Goal: Transaction & Acquisition: Purchase product/service

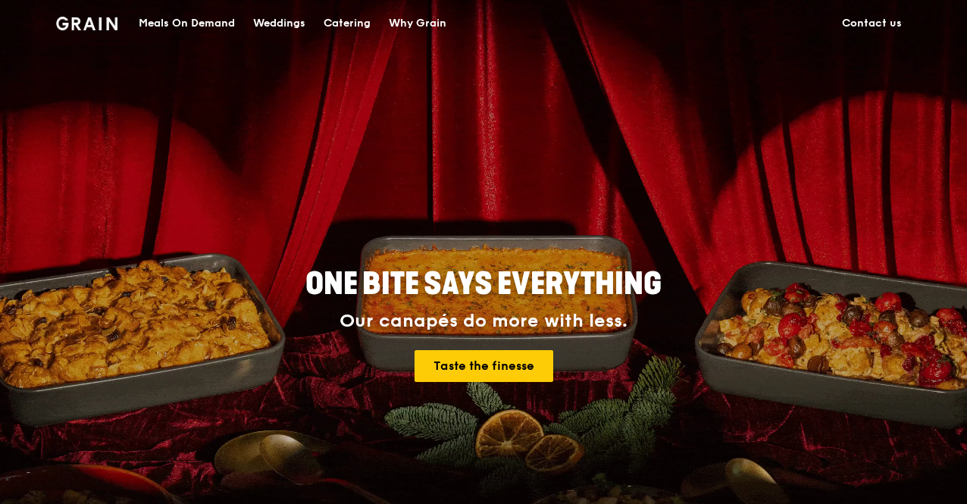
click at [200, 17] on div "Meals On Demand" at bounding box center [187, 23] width 96 height 45
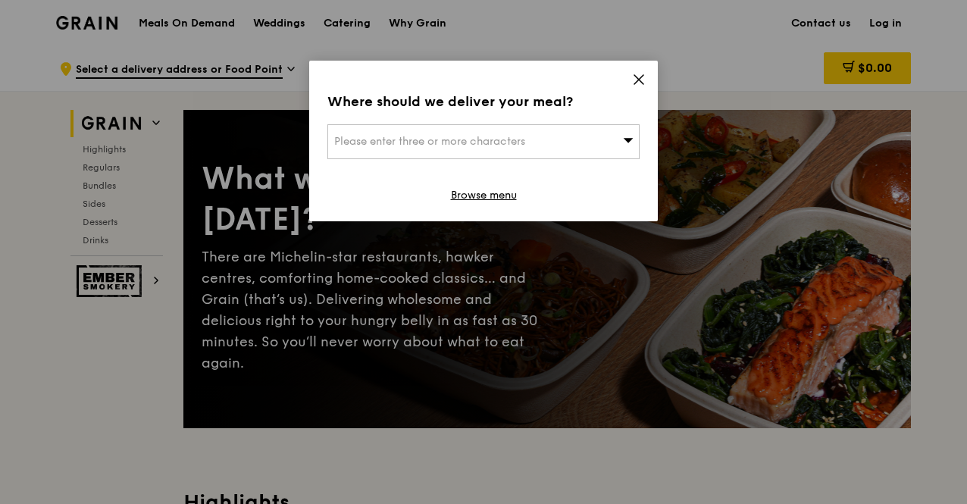
click at [638, 78] on icon at bounding box center [638, 79] width 9 height 9
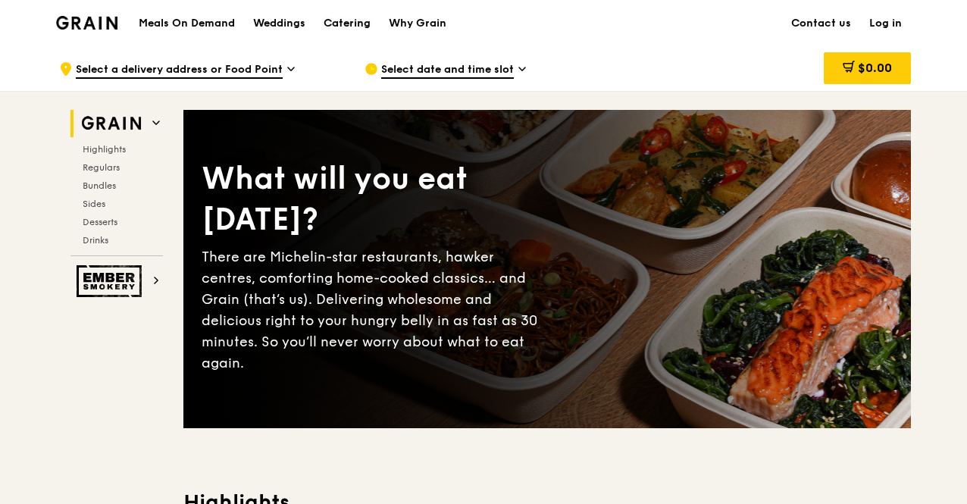
click at [355, 28] on div "Catering" at bounding box center [346, 23] width 47 height 45
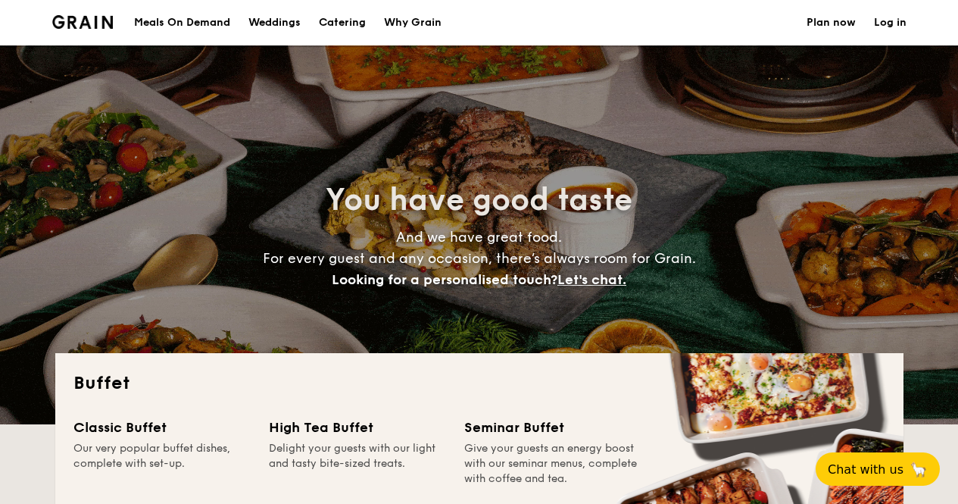
select select
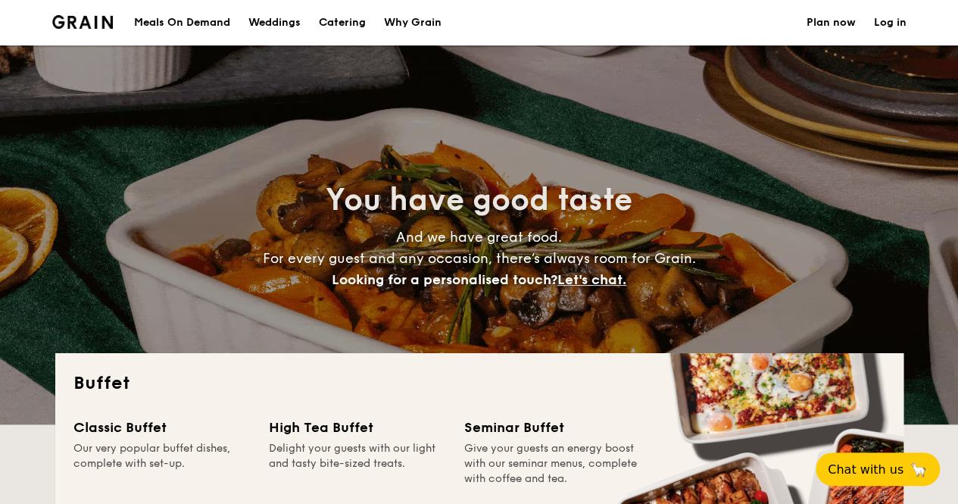
click at [427, 23] on div "Why Grain" at bounding box center [413, 22] width 58 height 45
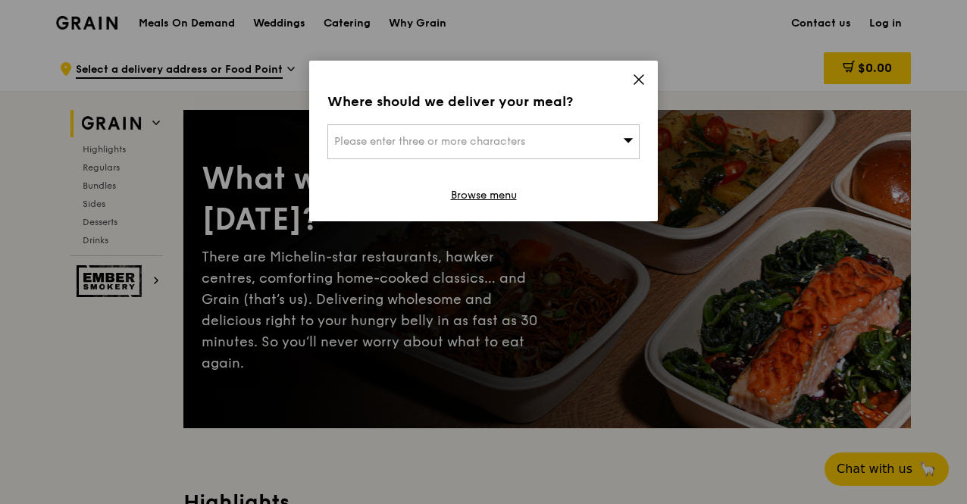
click at [636, 80] on icon at bounding box center [639, 80] width 14 height 14
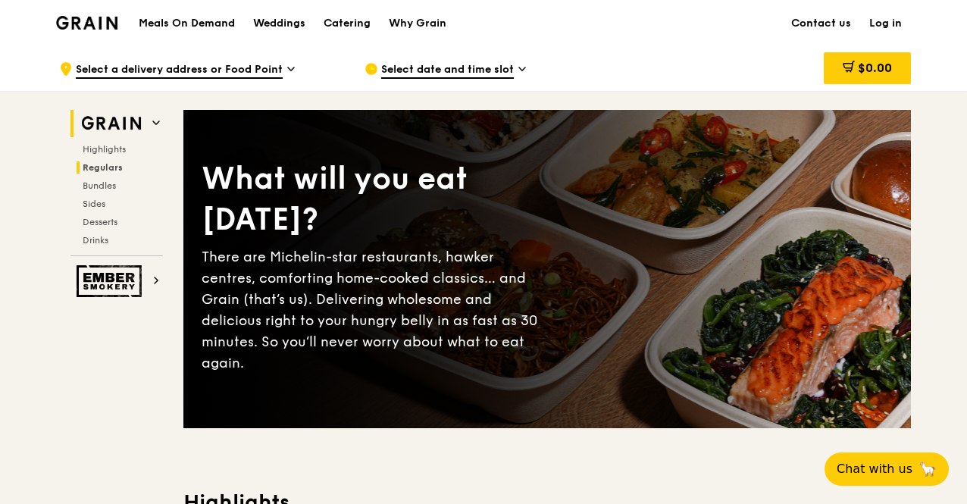
click at [120, 166] on span "Regulars" at bounding box center [103, 167] width 40 height 11
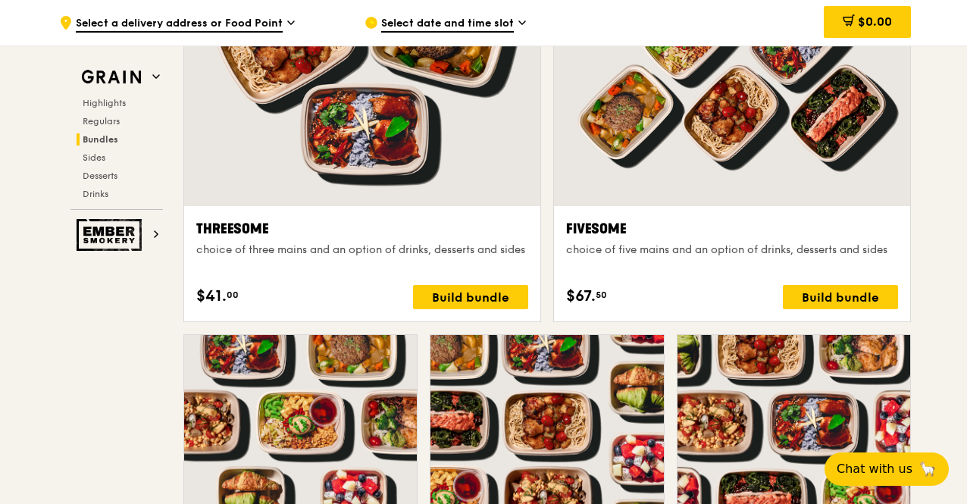
scroll to position [3026, 0]
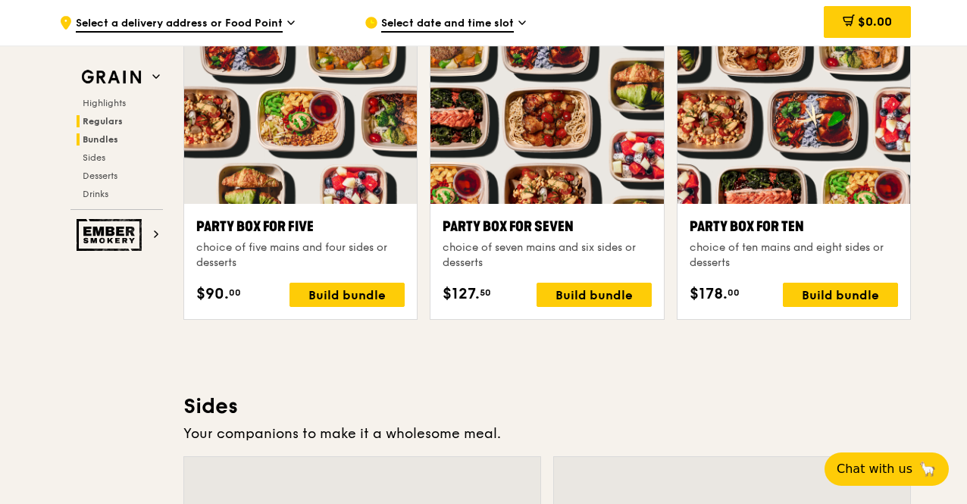
click at [117, 116] on span "Regulars" at bounding box center [103, 121] width 40 height 11
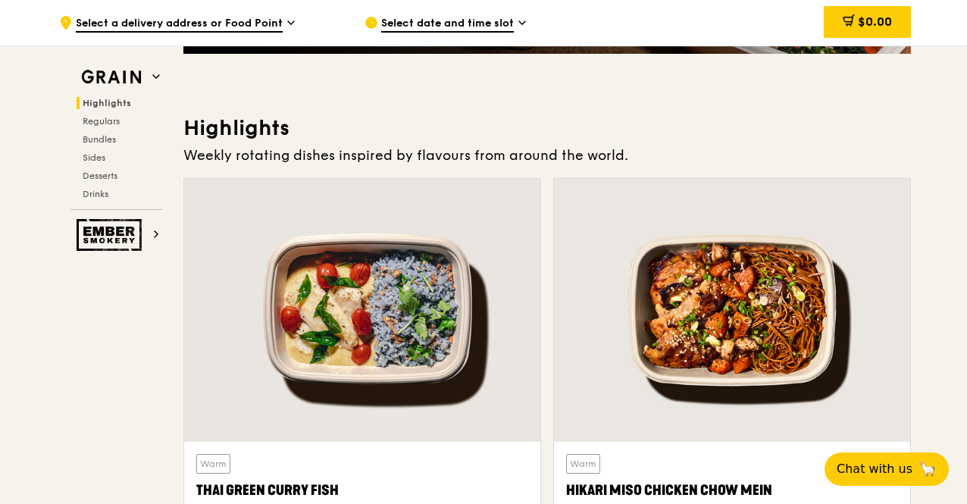
scroll to position [525, 0]
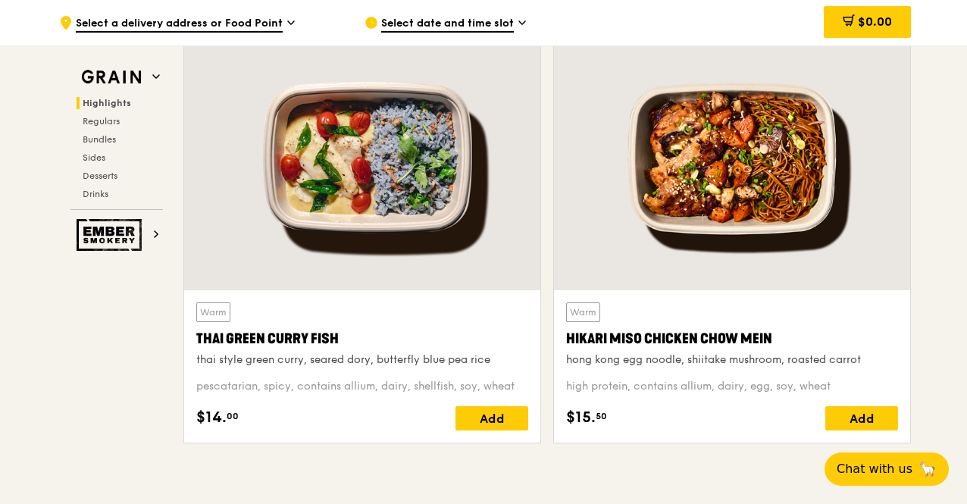
click at [680, 242] on div at bounding box center [732, 158] width 356 height 263
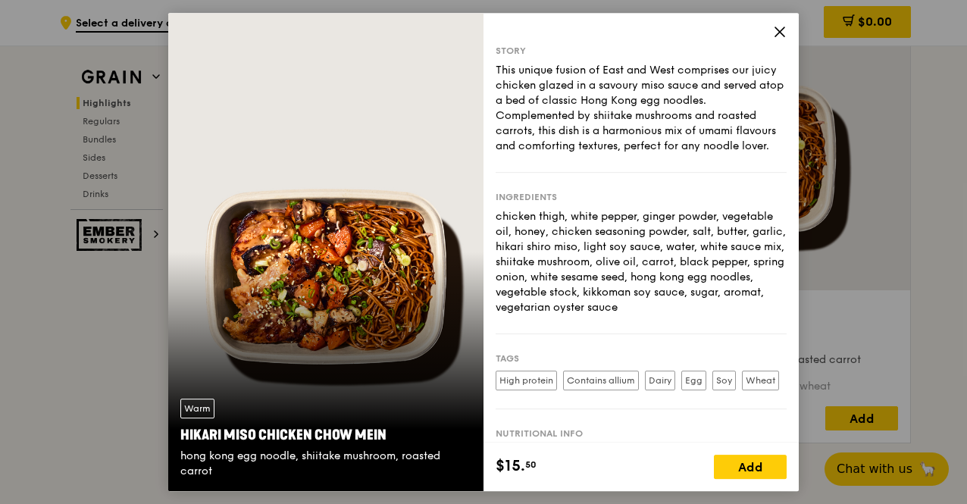
scroll to position [132, 0]
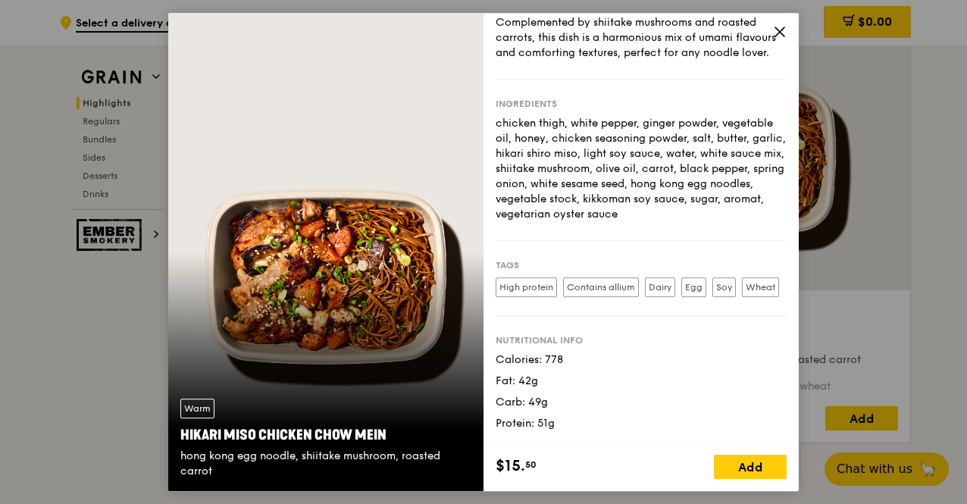
click at [780, 31] on icon at bounding box center [779, 31] width 9 height 9
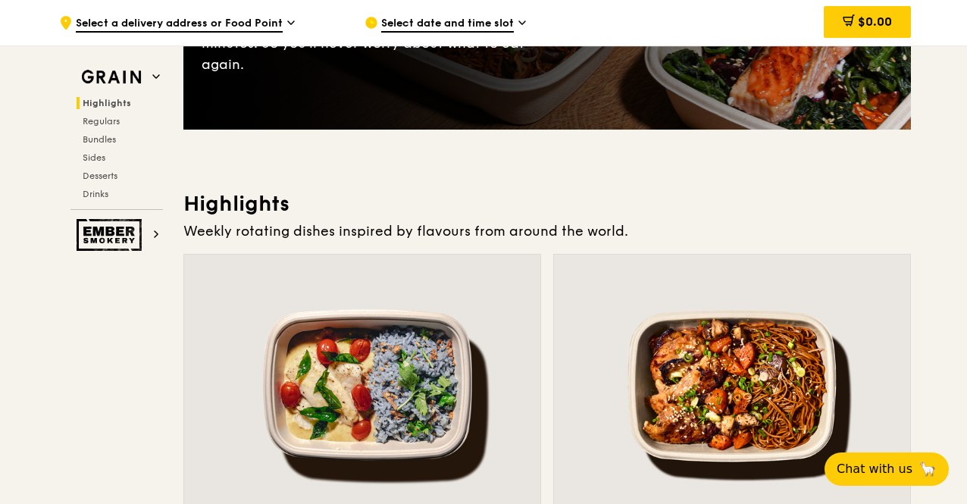
scroll to position [373, 0]
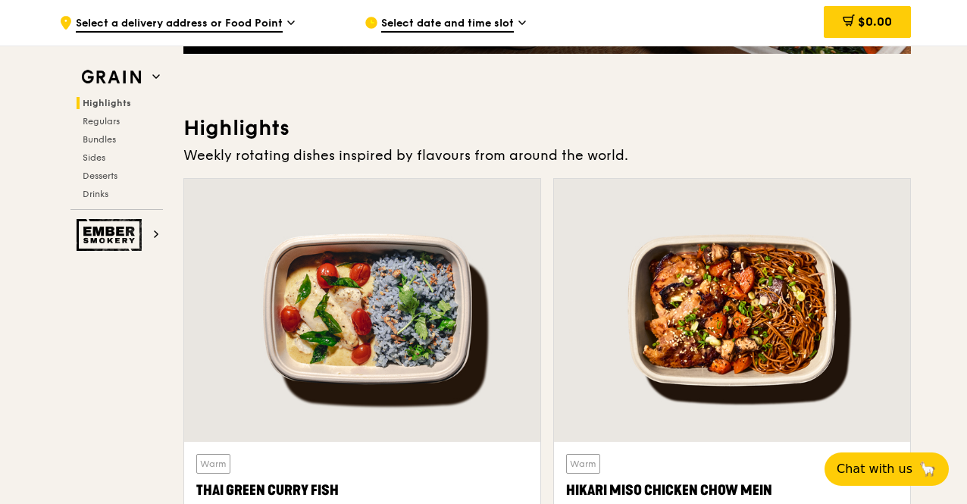
click at [368, 286] on div at bounding box center [362, 310] width 356 height 263
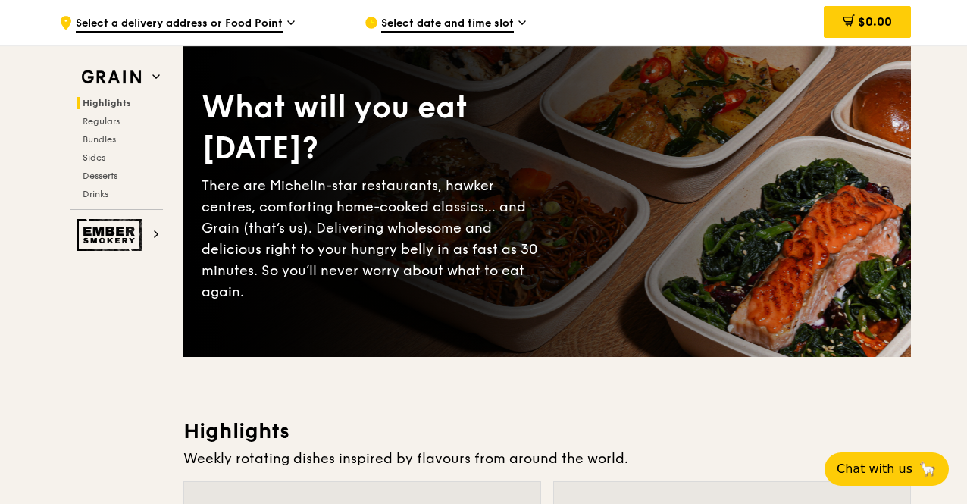
scroll to position [0, 0]
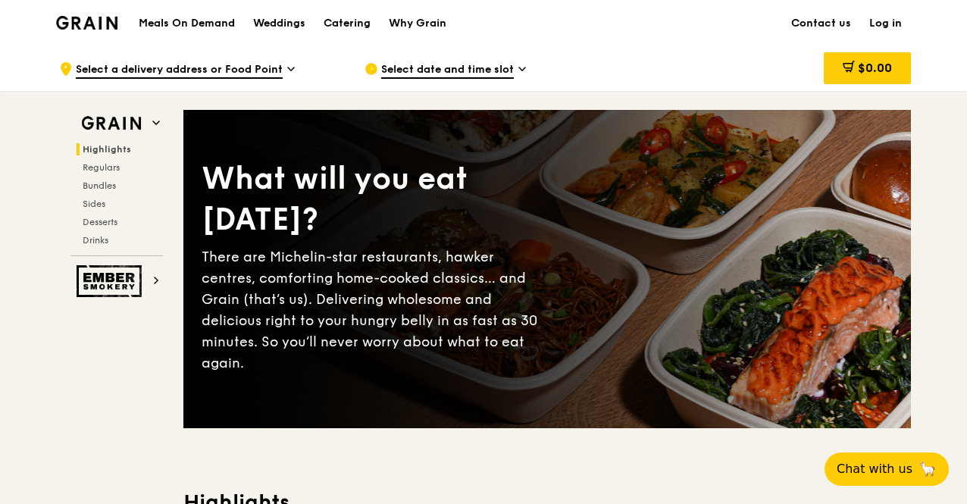
click at [273, 66] on span "Select a delivery address or Food Point" at bounding box center [179, 70] width 207 height 17
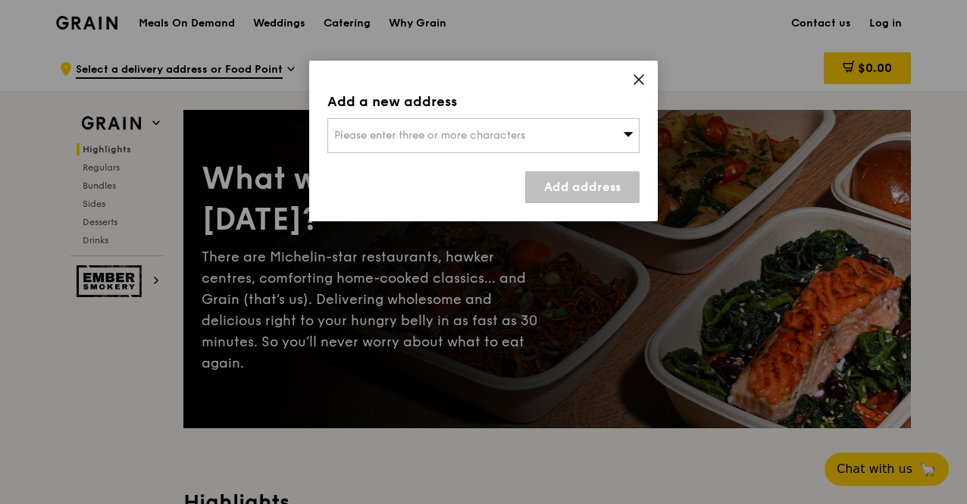
click at [608, 133] on div "Please enter three or more characters" at bounding box center [483, 135] width 312 height 35
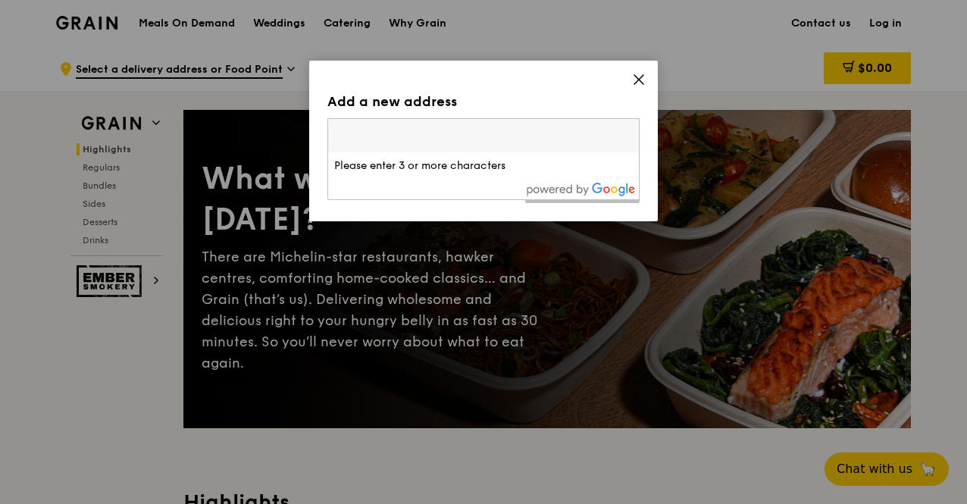
click at [608, 133] on input "search" at bounding box center [483, 135] width 311 height 33
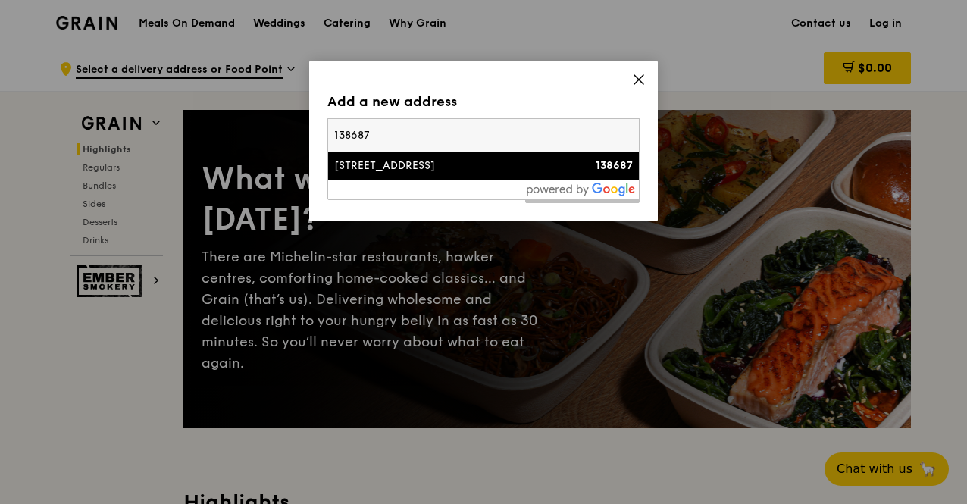
type input "138687"
click at [558, 160] on div "30 Dover Rise" at bounding box center [446, 165] width 224 height 15
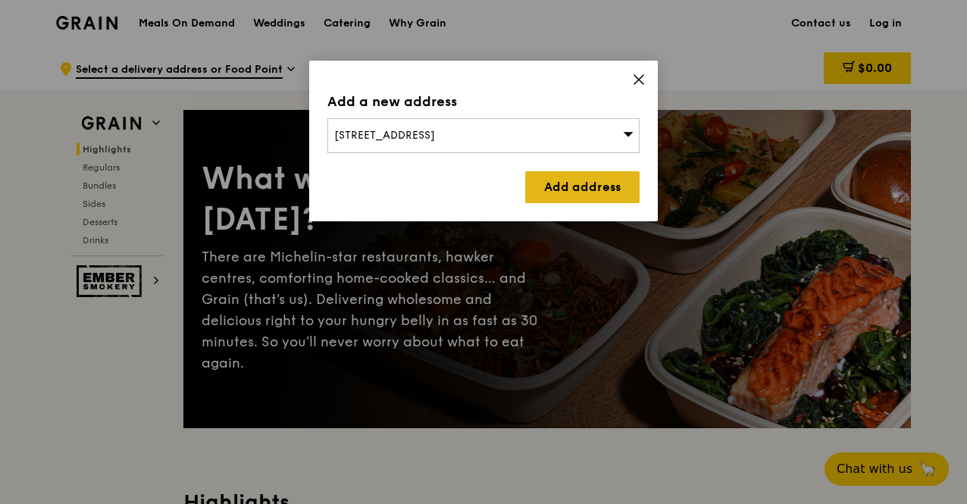
click at [571, 192] on link "Add address" at bounding box center [582, 187] width 114 height 32
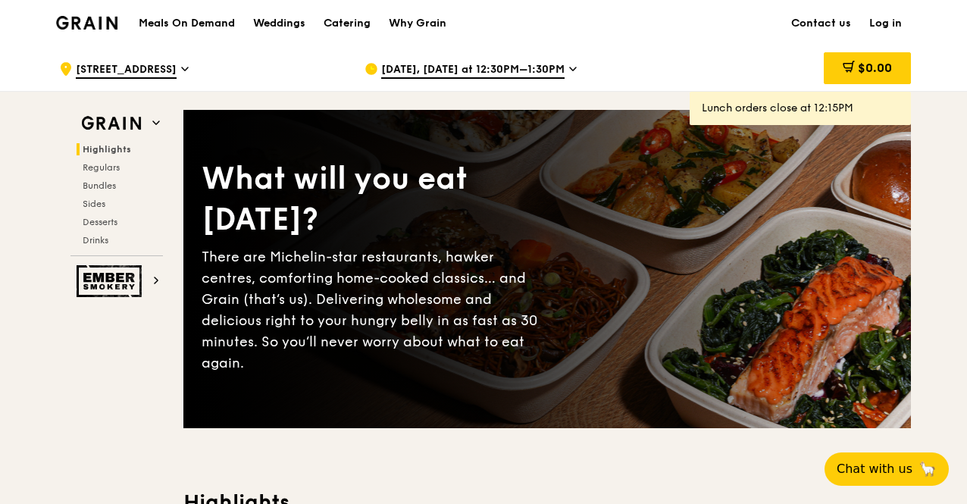
click at [569, 66] on icon at bounding box center [573, 69] width 8 height 14
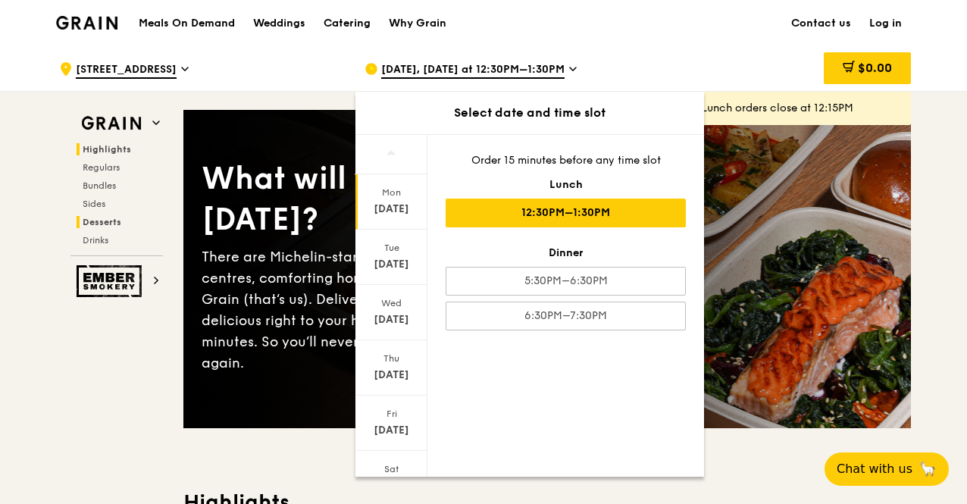
click at [89, 220] on span "Desserts" at bounding box center [102, 222] width 39 height 11
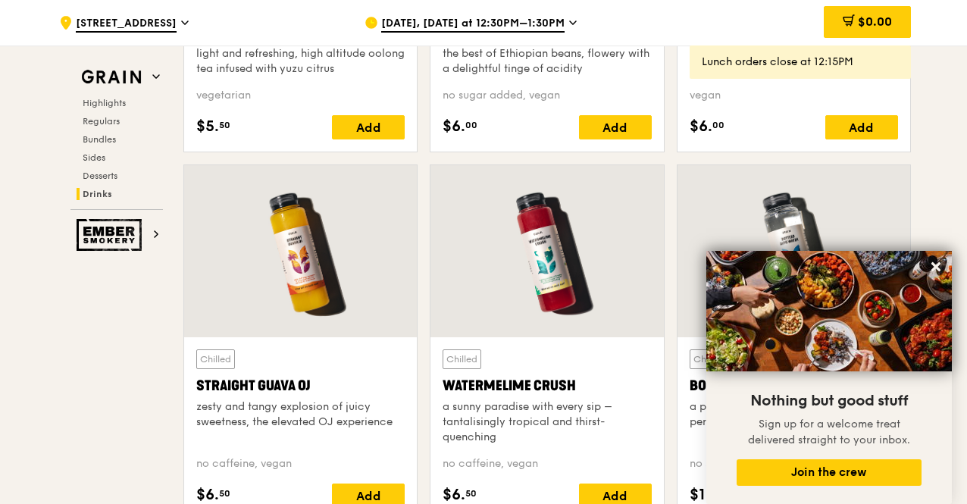
scroll to position [5963, 0]
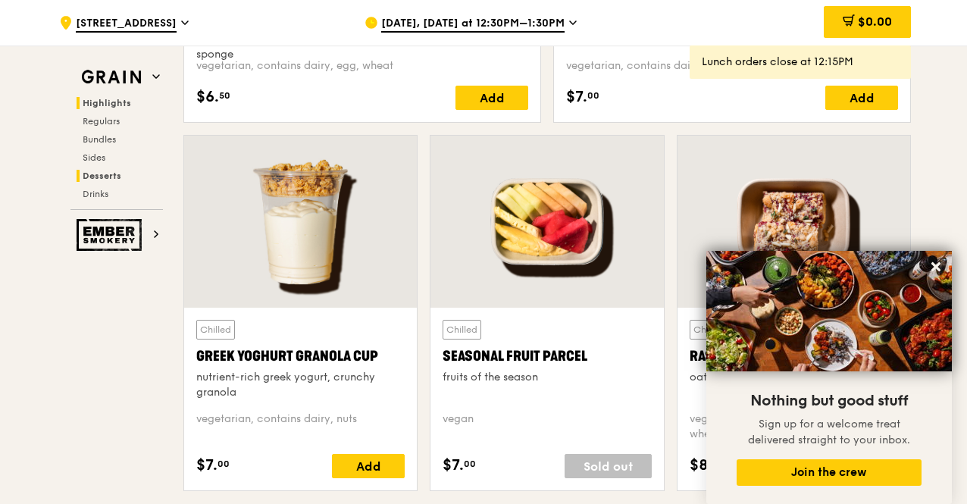
click at [124, 99] on span "Highlights" at bounding box center [107, 103] width 48 height 11
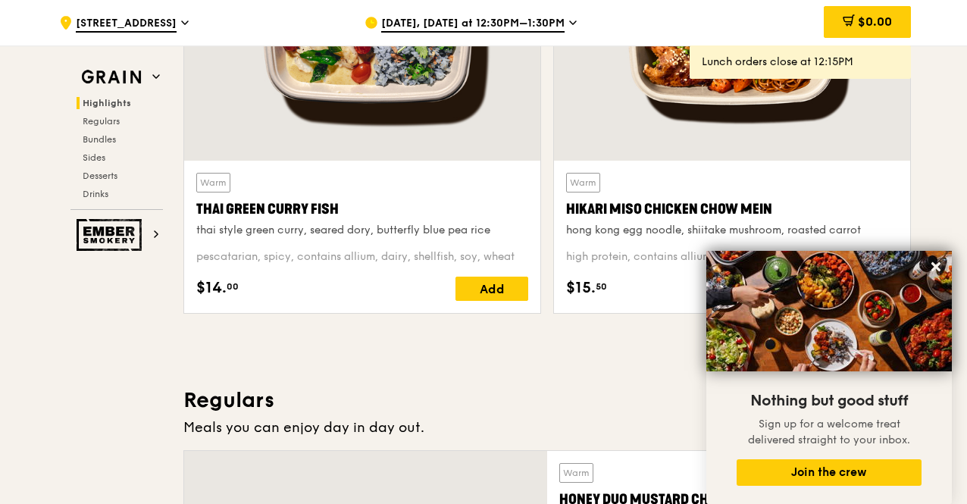
scroll to position [503, 0]
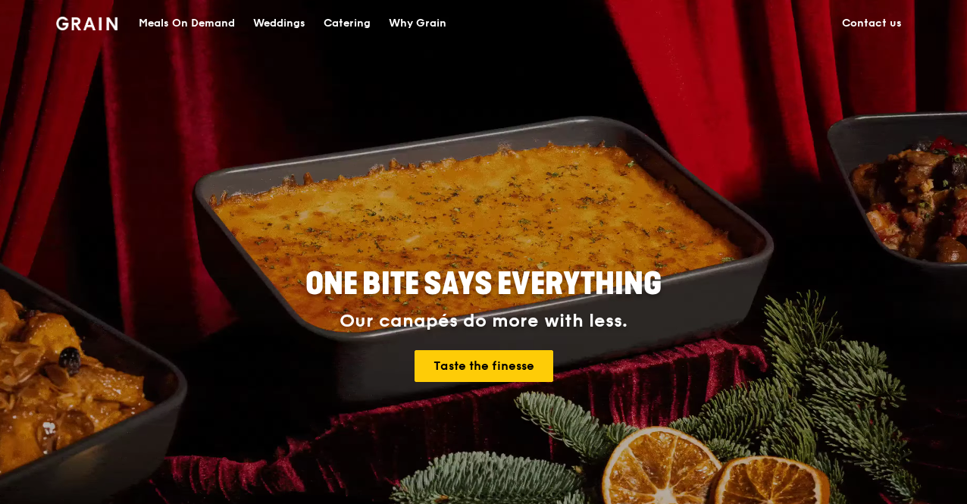
click at [345, 17] on div "Catering" at bounding box center [346, 23] width 47 height 45
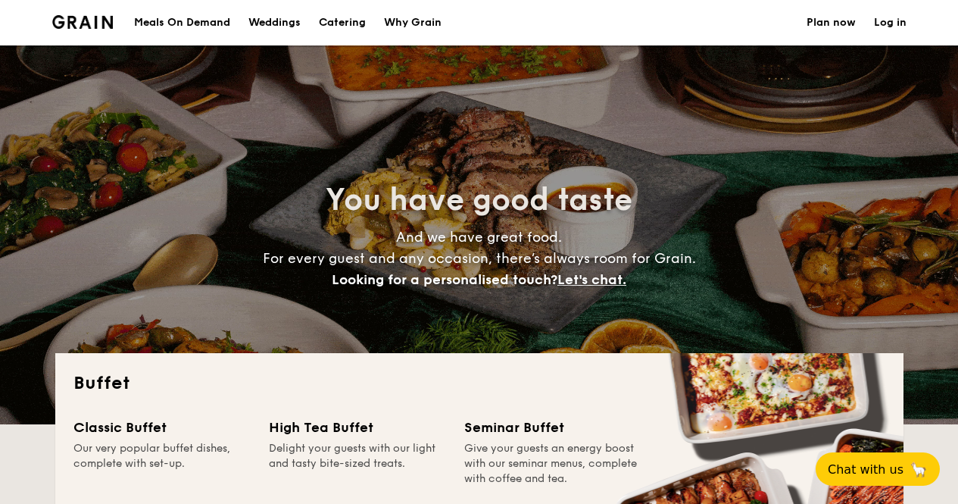
select select
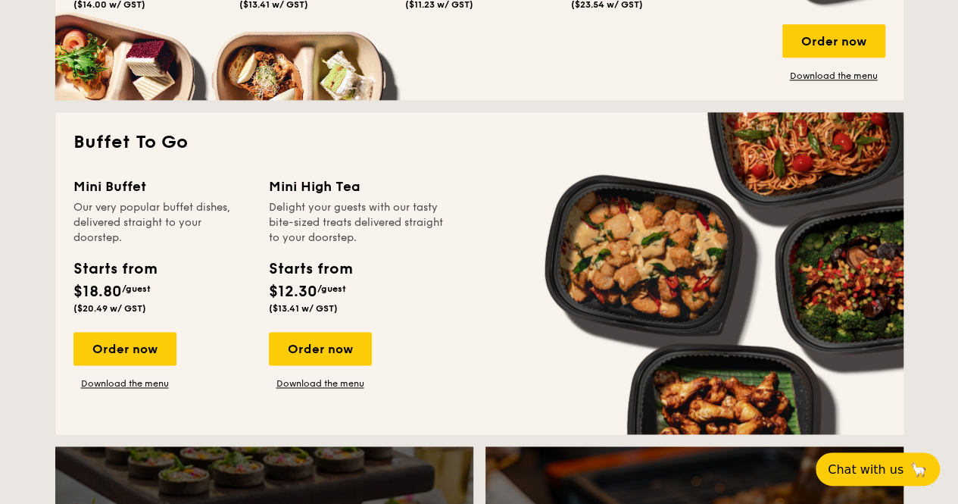
scroll to position [833, 0]
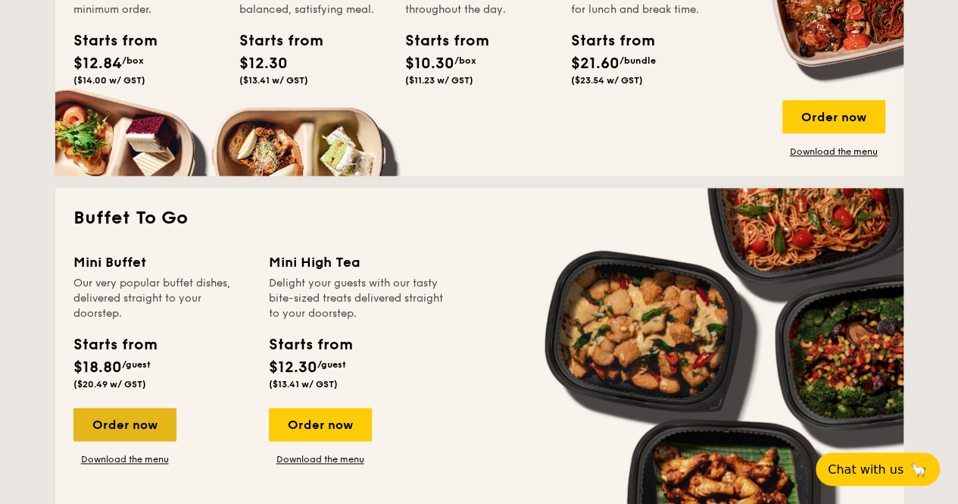
drag, startPoint x: 151, startPoint y: 428, endPoint x: 113, endPoint y: 439, distance: 39.3
click at [112, 440] on div "Order now" at bounding box center [124, 424] width 103 height 33
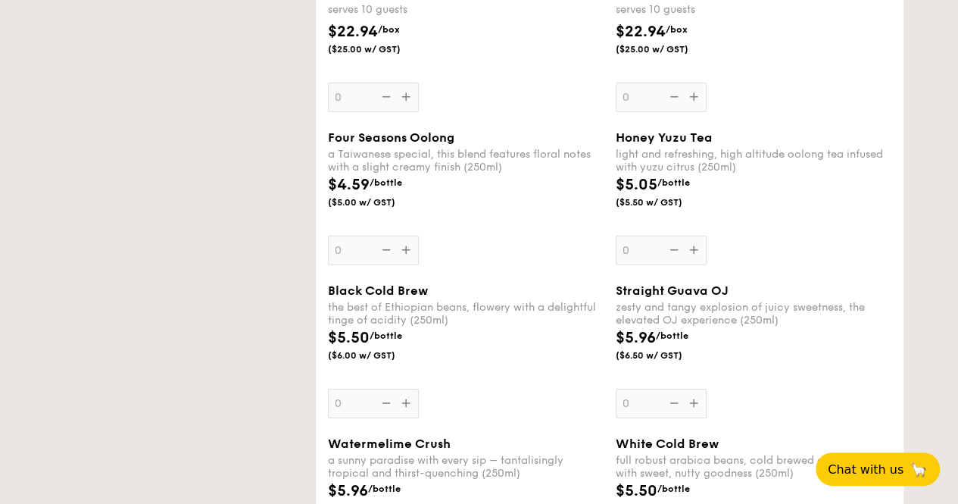
select select
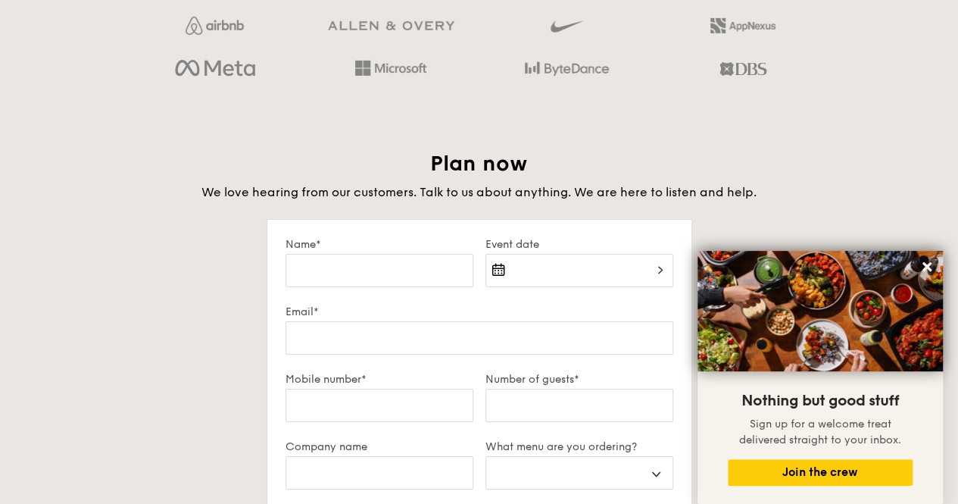
scroll to position [2230, 0]
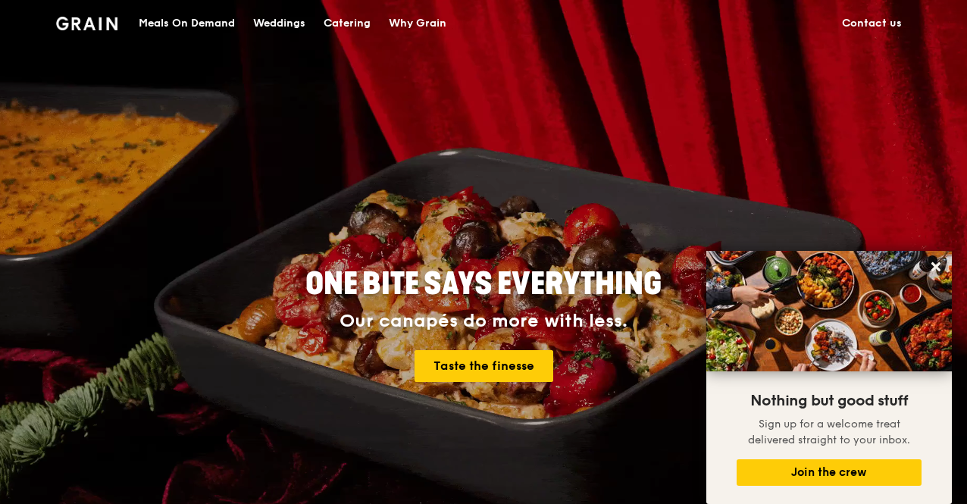
click at [339, 17] on div "Catering" at bounding box center [346, 23] width 47 height 45
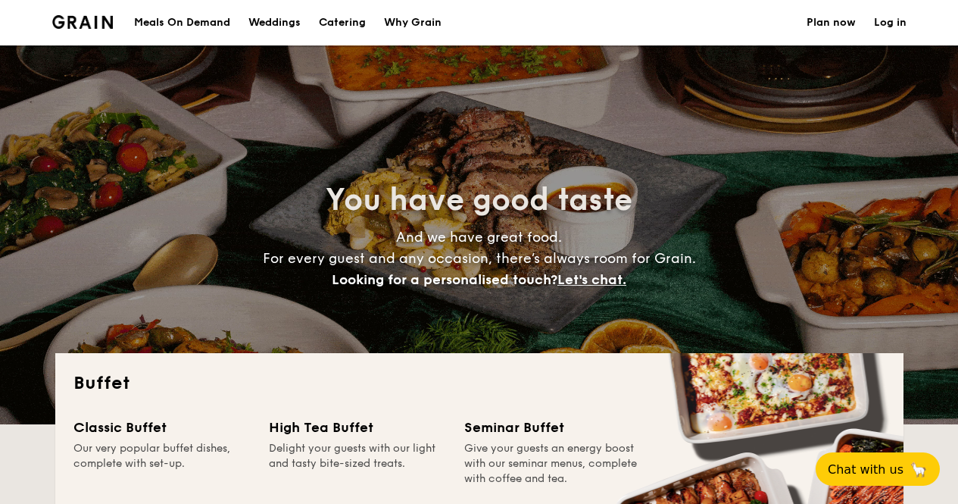
select select
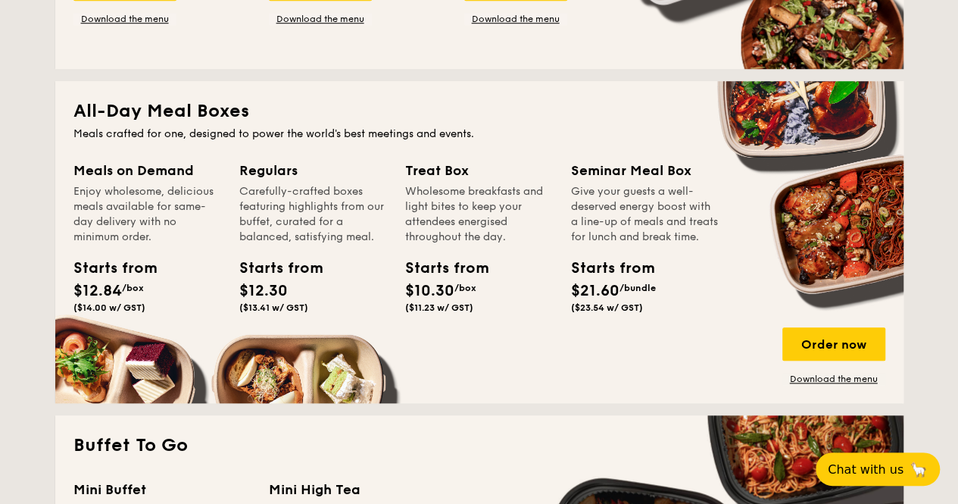
scroll to position [985, 0]
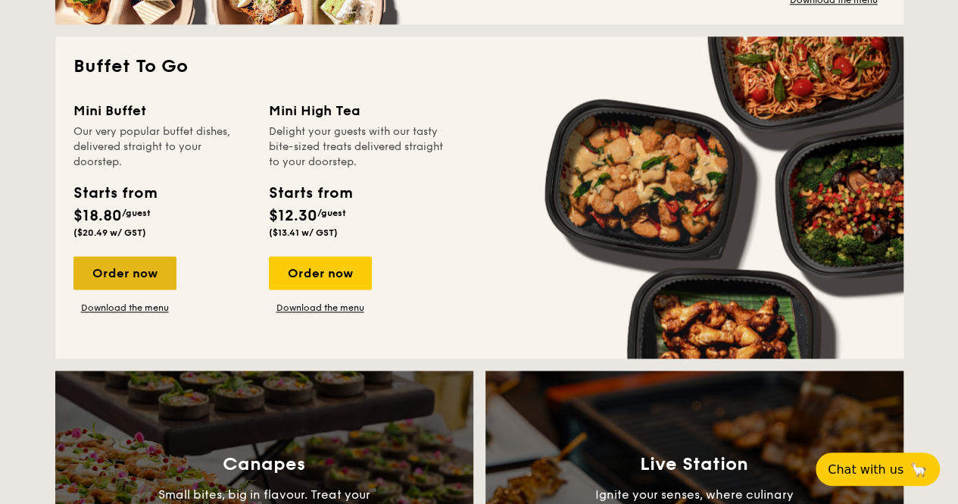
click at [114, 274] on div "Order now" at bounding box center [124, 272] width 103 height 33
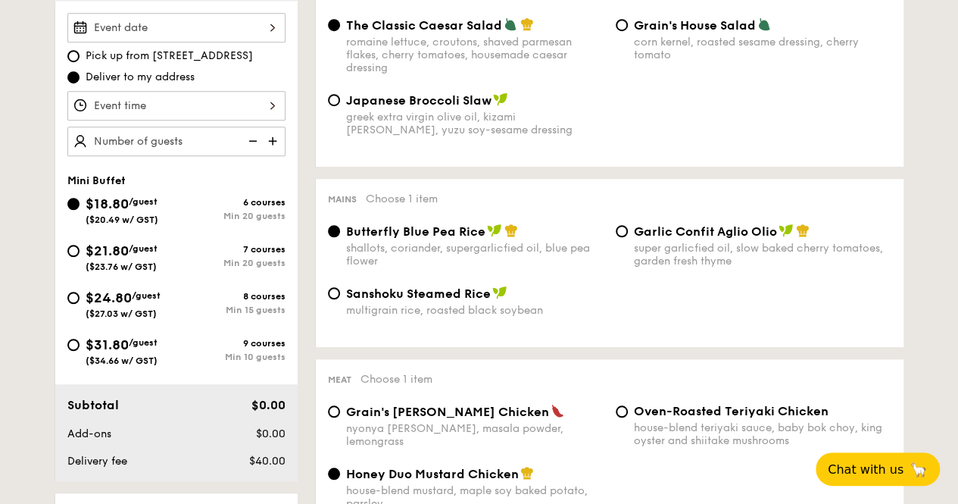
scroll to position [606, 0]
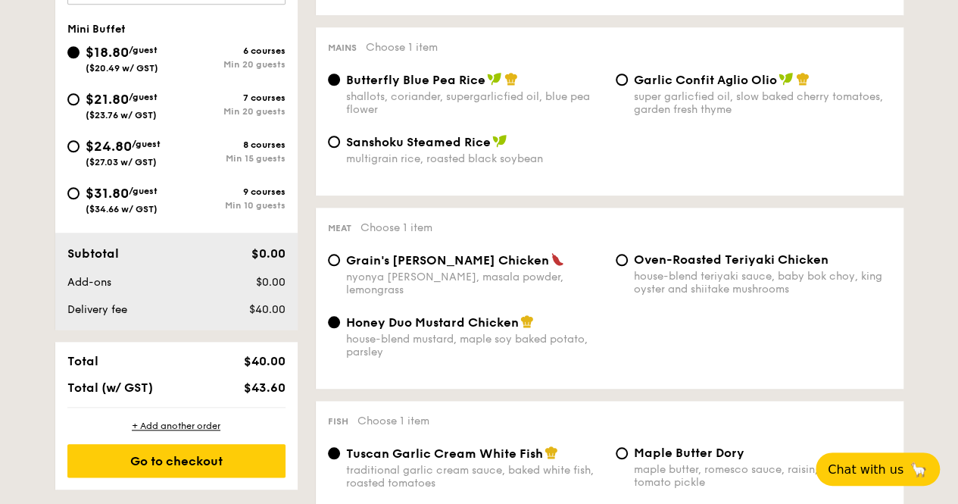
select select
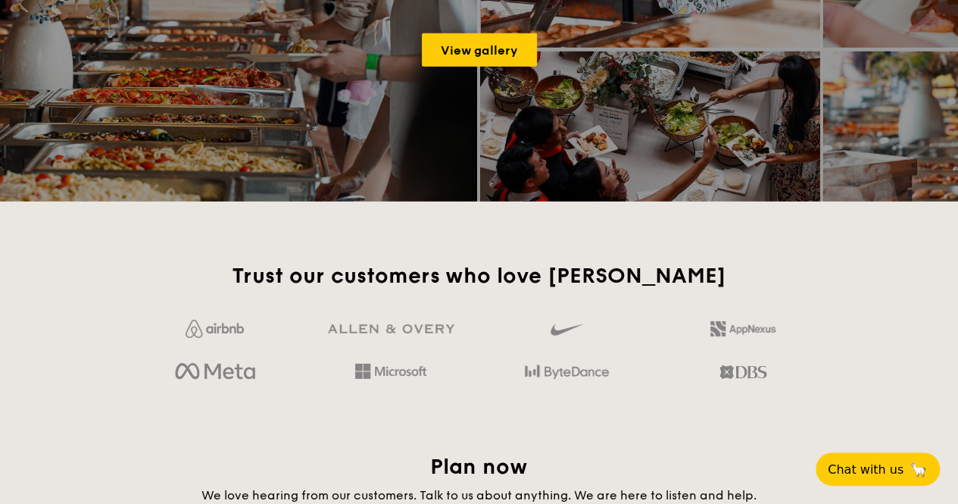
scroll to position [2003, 0]
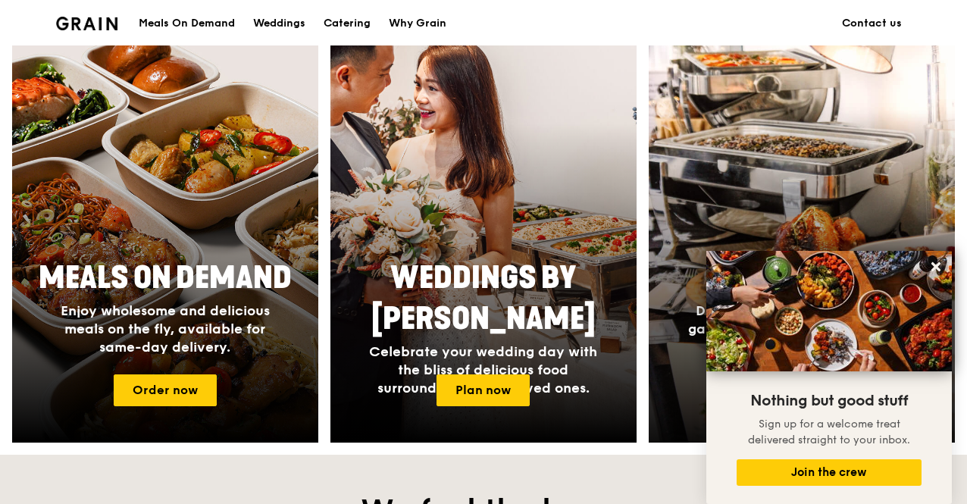
scroll to position [727, 0]
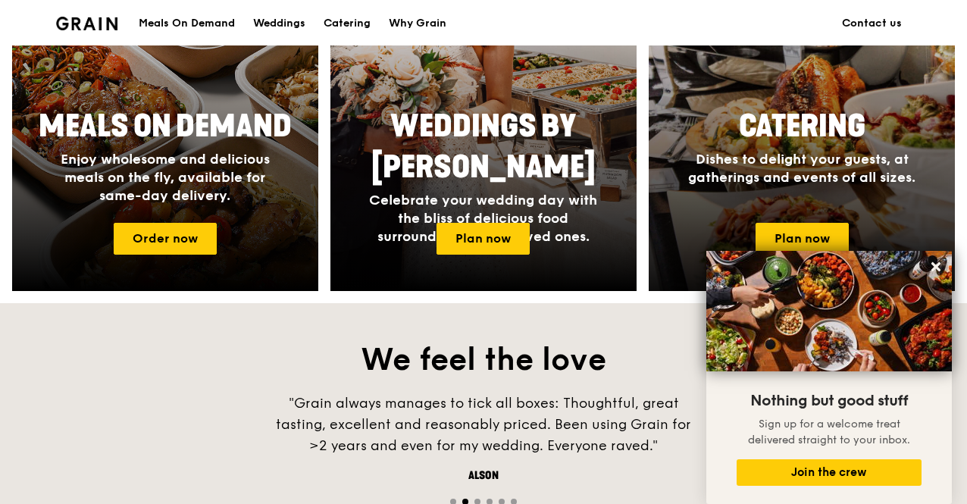
click at [817, 169] on span "Dishes to delight your guests, at gatherings and events of all sizes." at bounding box center [801, 168] width 227 height 35
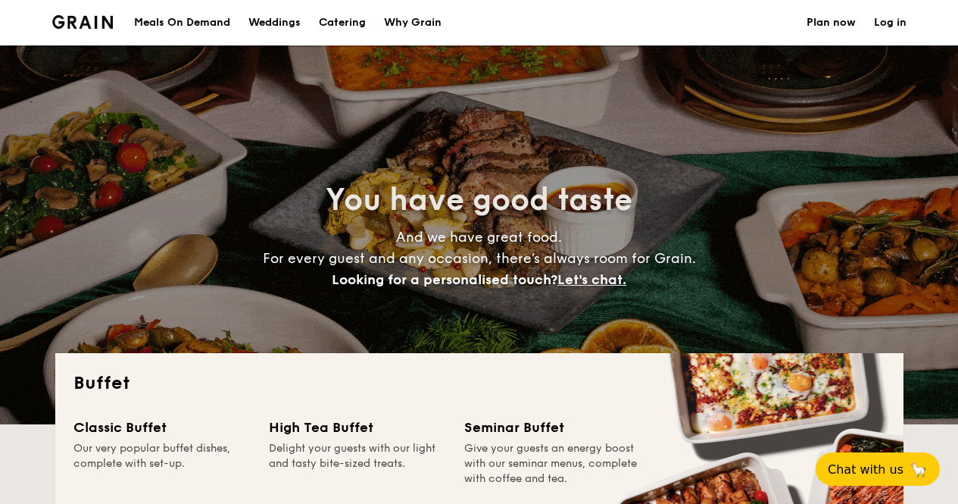
select select
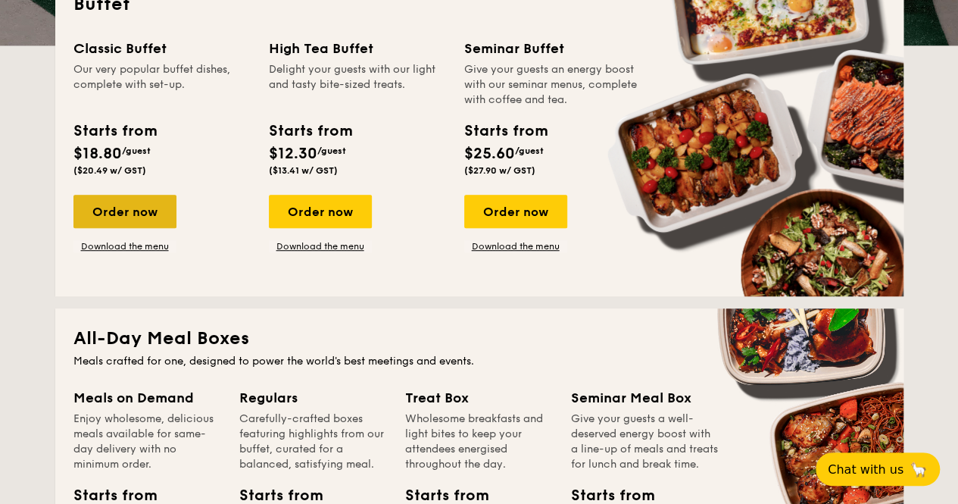
click at [145, 219] on div "Order now" at bounding box center [124, 211] width 103 height 33
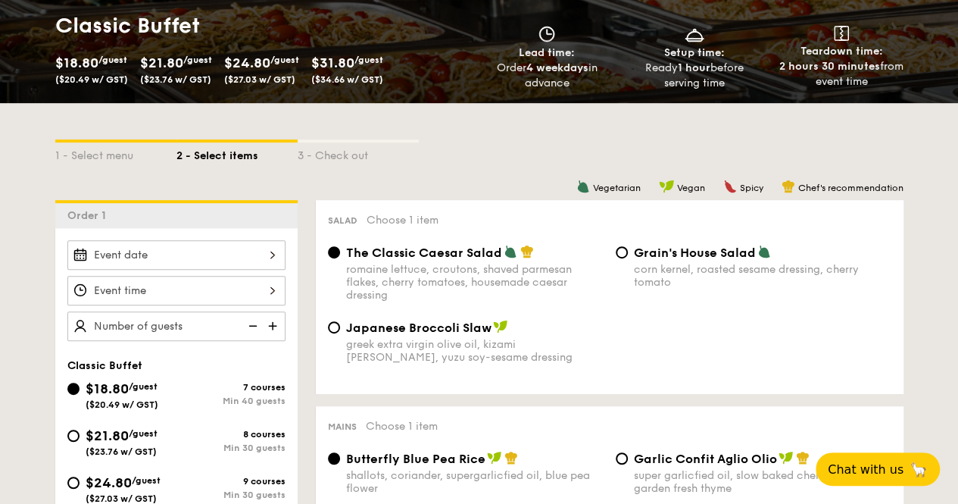
scroll to position [379, 0]
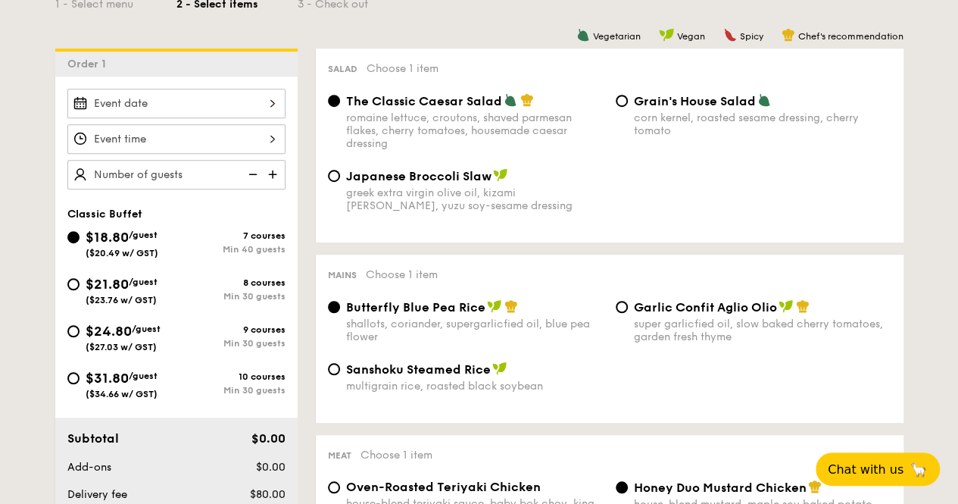
select select
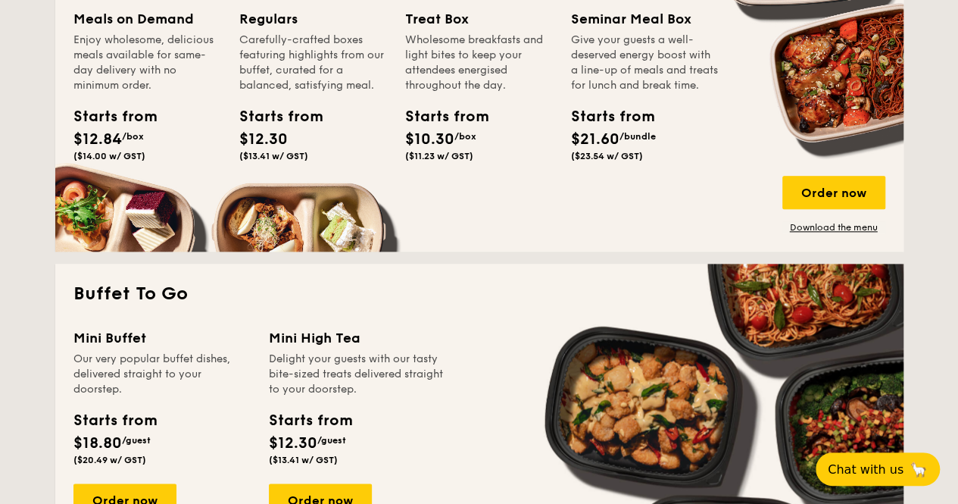
scroll to position [985, 0]
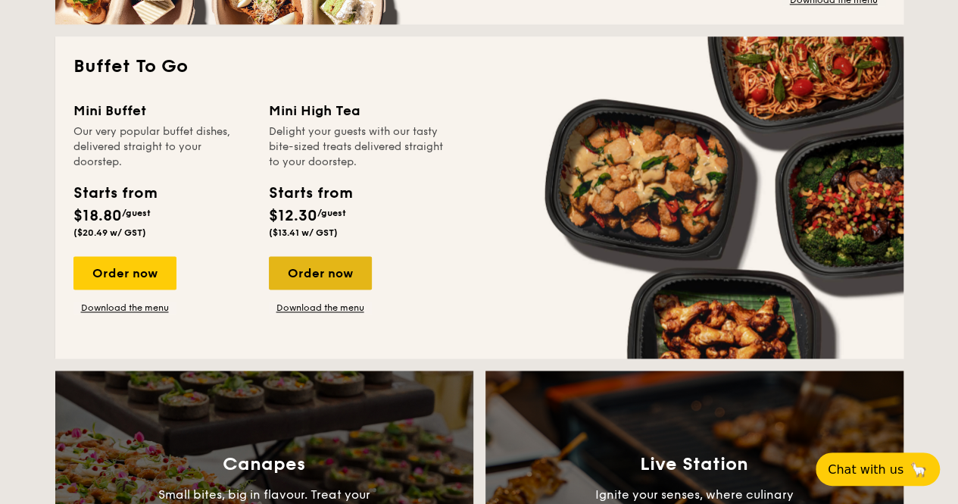
click at [347, 267] on div "Order now" at bounding box center [320, 272] width 103 height 33
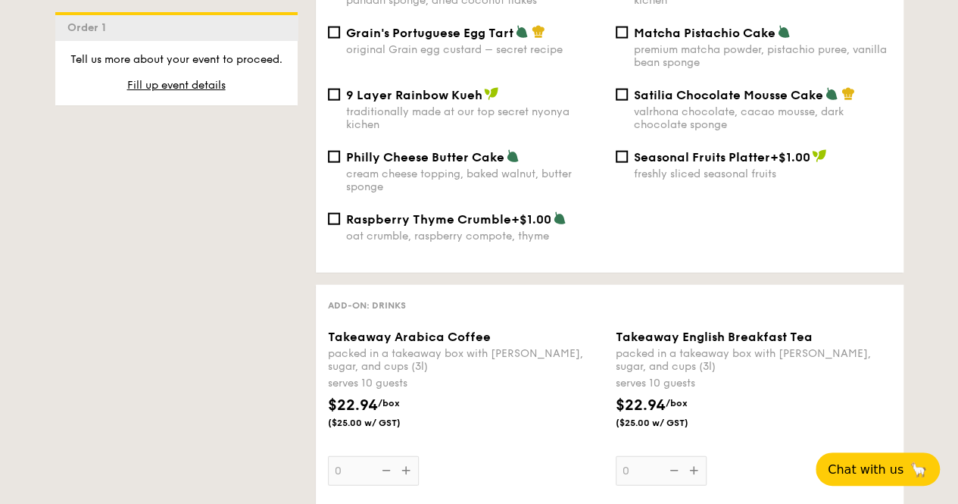
scroll to position [2045, 0]
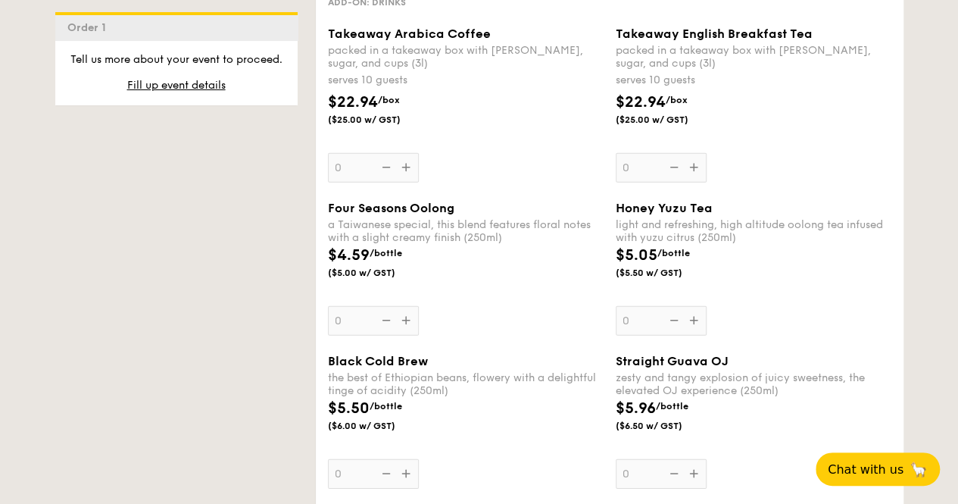
scroll to position [2306, 0]
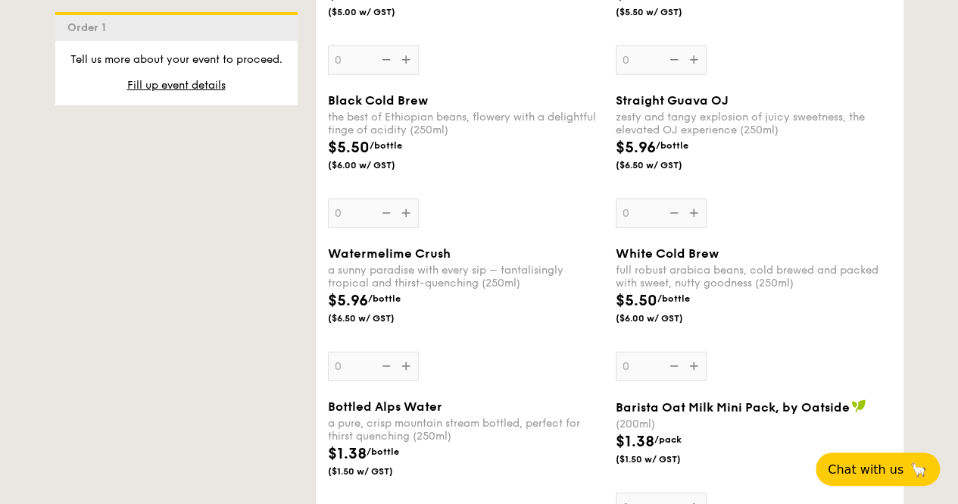
select select
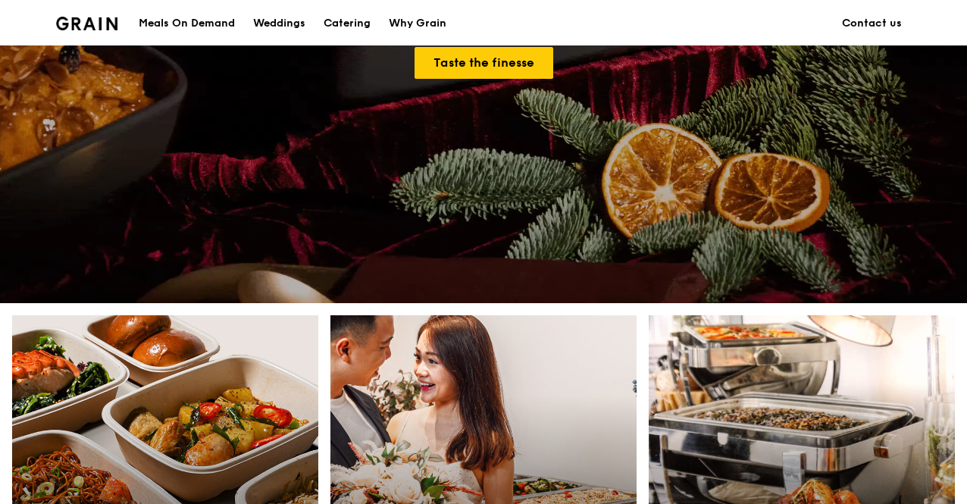
scroll to position [606, 0]
